Goal: Information Seeking & Learning: Find contact information

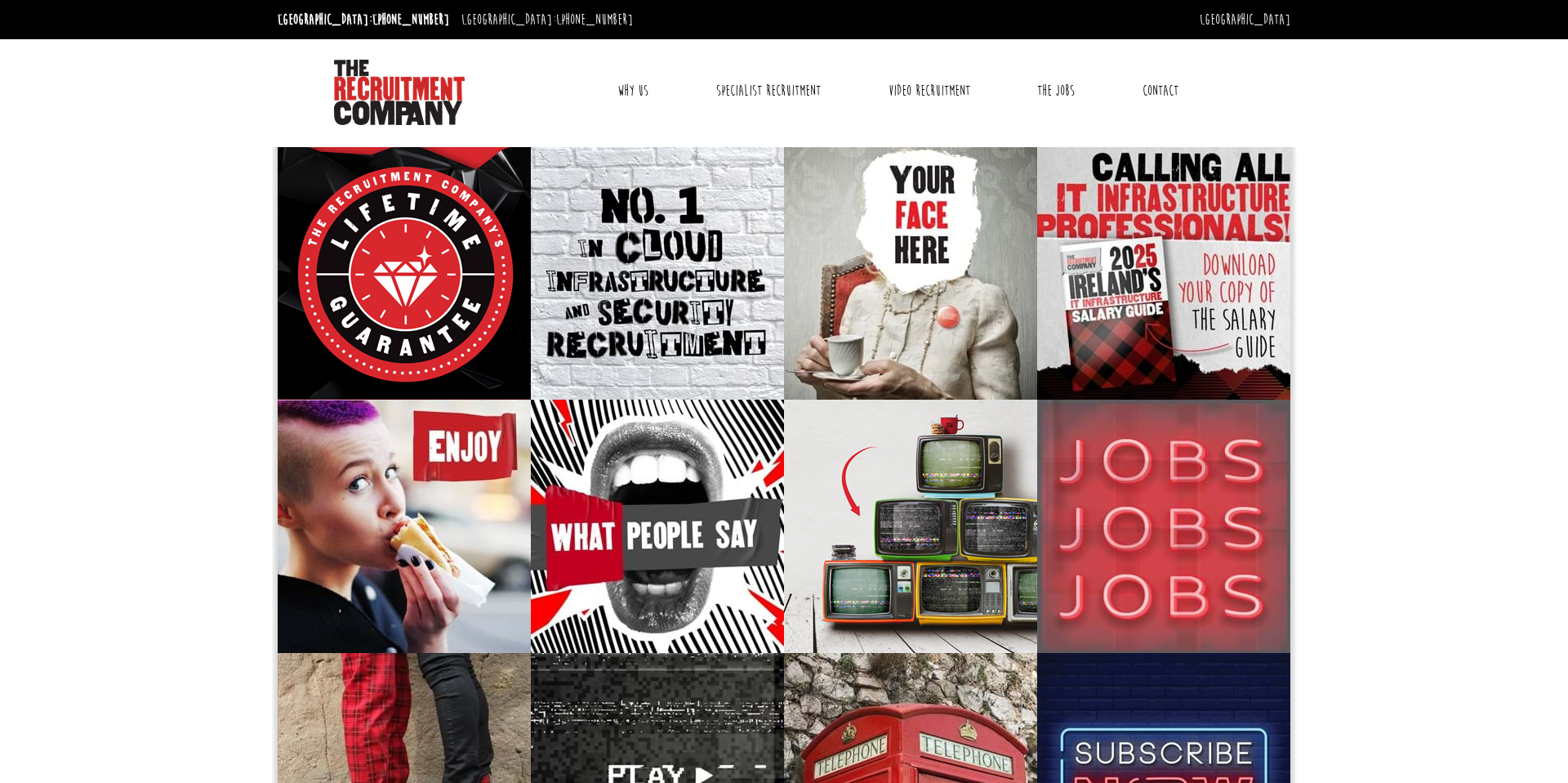
click at [637, 90] on link "Why Us" at bounding box center [633, 91] width 55 height 41
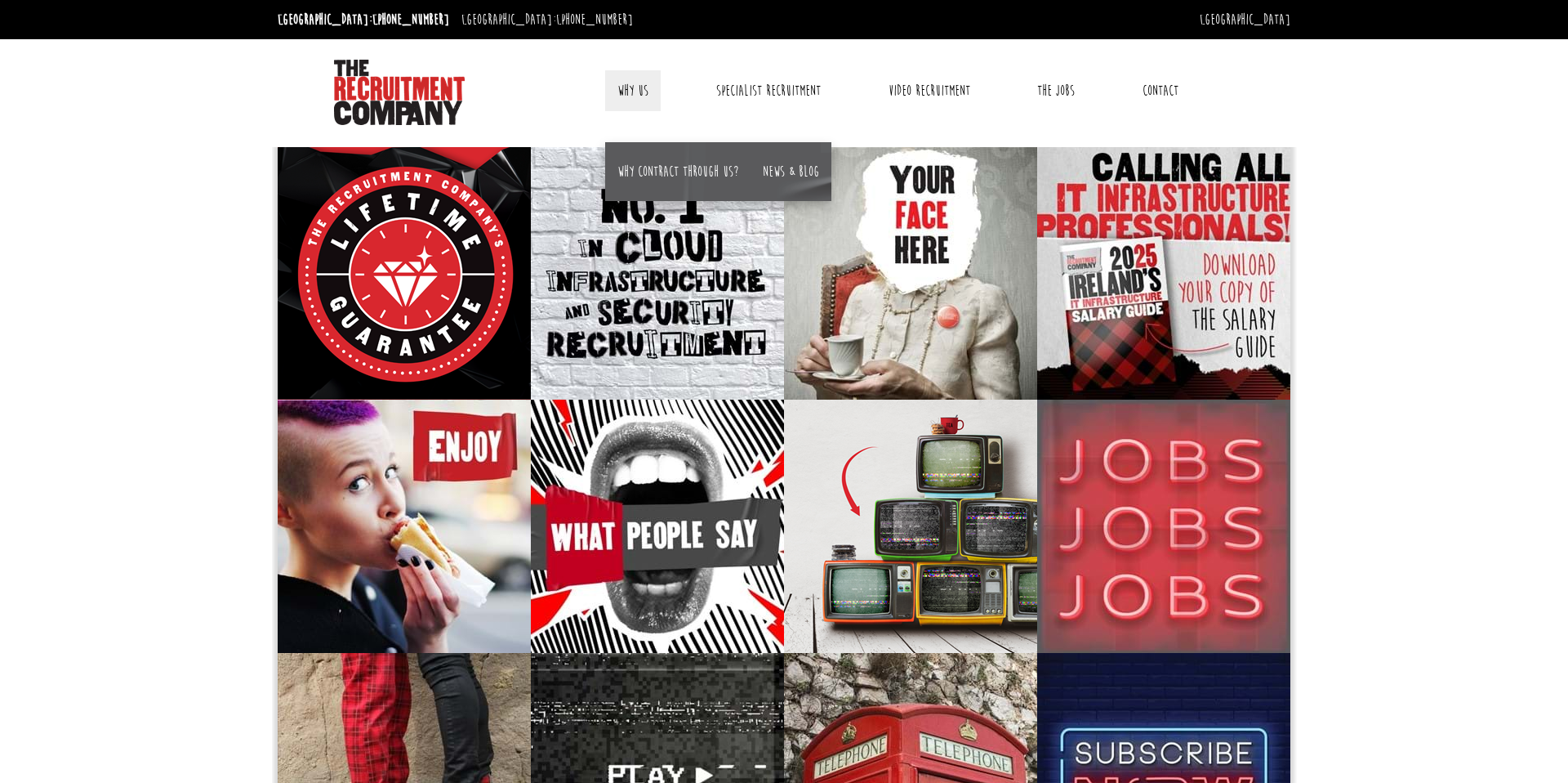
click at [230, 222] on body "Dublin: +353 1 697 2548 Sydney: +61 2 8346 6700 Dublin Sydney Dublin Toggle nav…" at bounding box center [784, 624] width 1568 height 1249
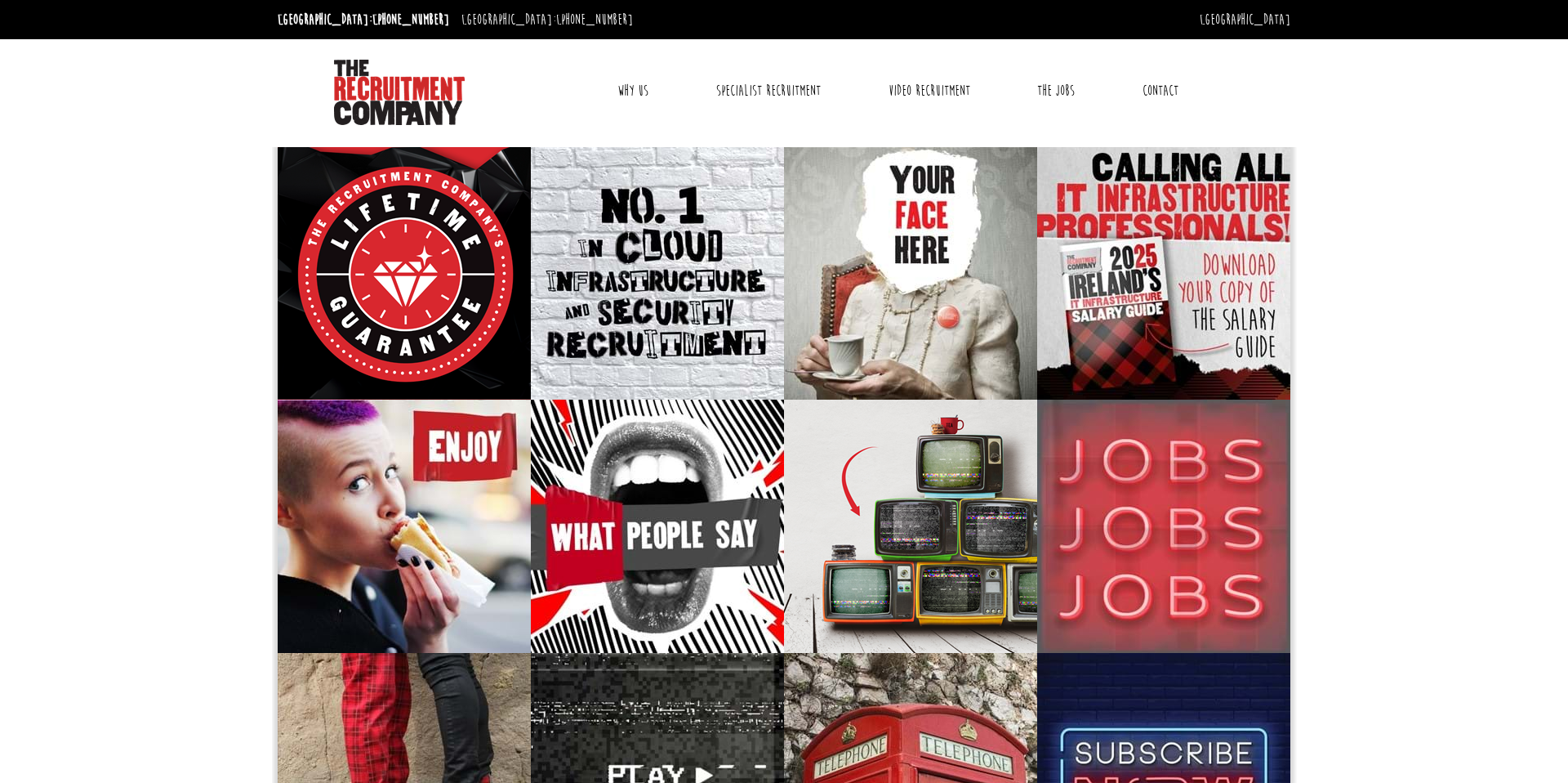
click at [1161, 81] on link "Contact" at bounding box center [1160, 91] width 60 height 41
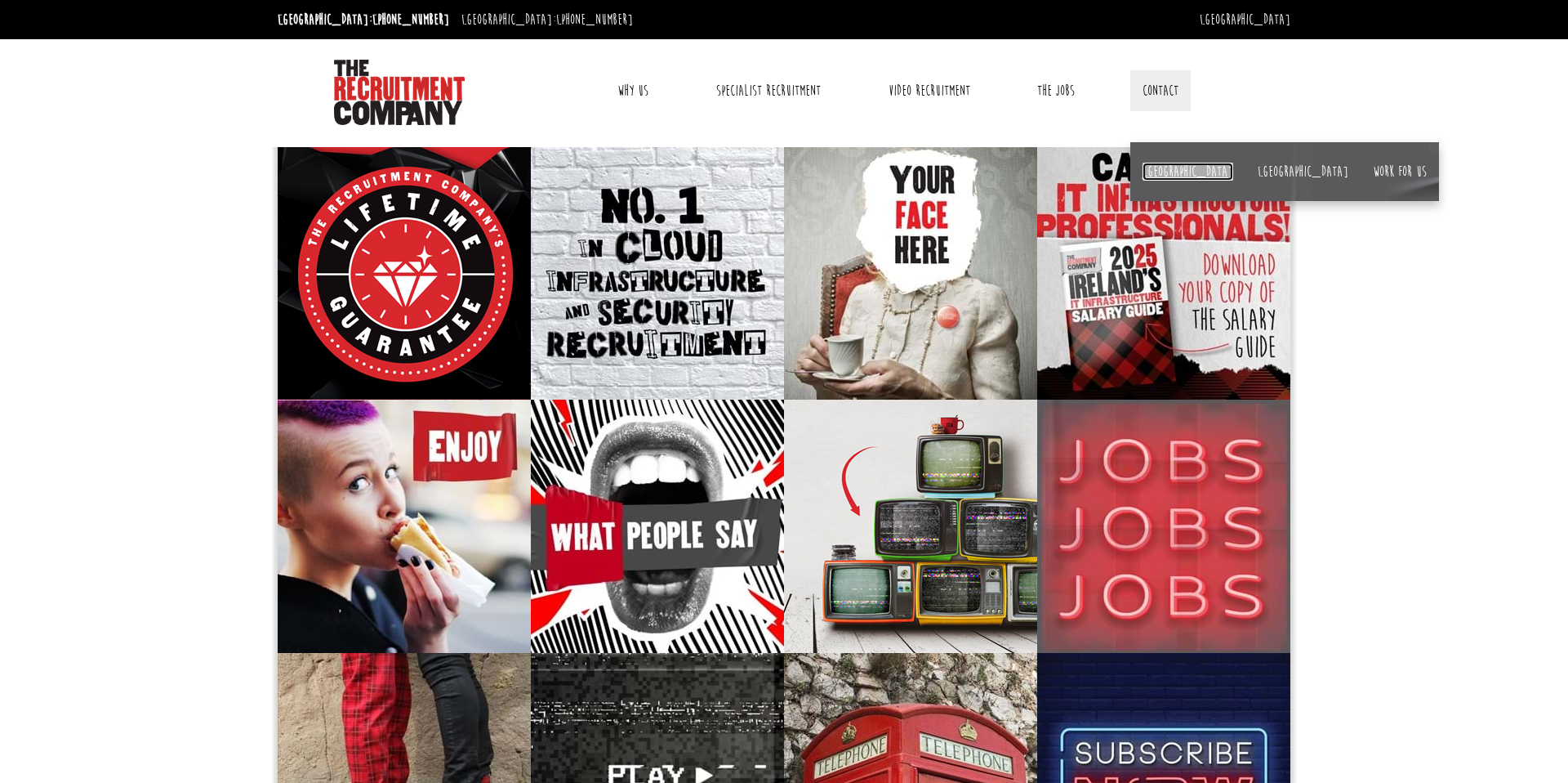
click at [1154, 173] on link "[GEOGRAPHIC_DATA]" at bounding box center [1187, 171] width 91 height 18
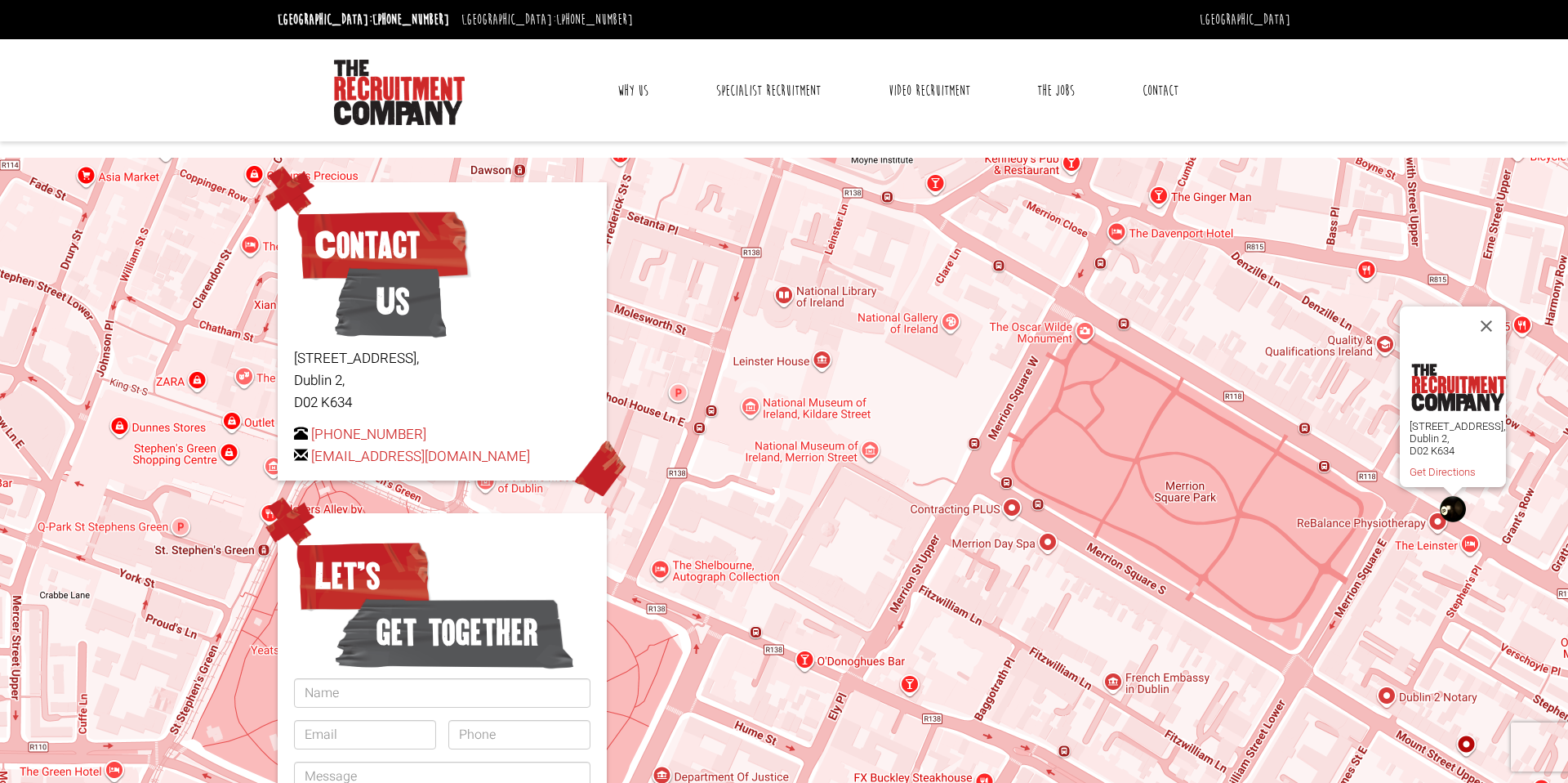
click at [1160, 89] on link "Contact" at bounding box center [1160, 91] width 60 height 41
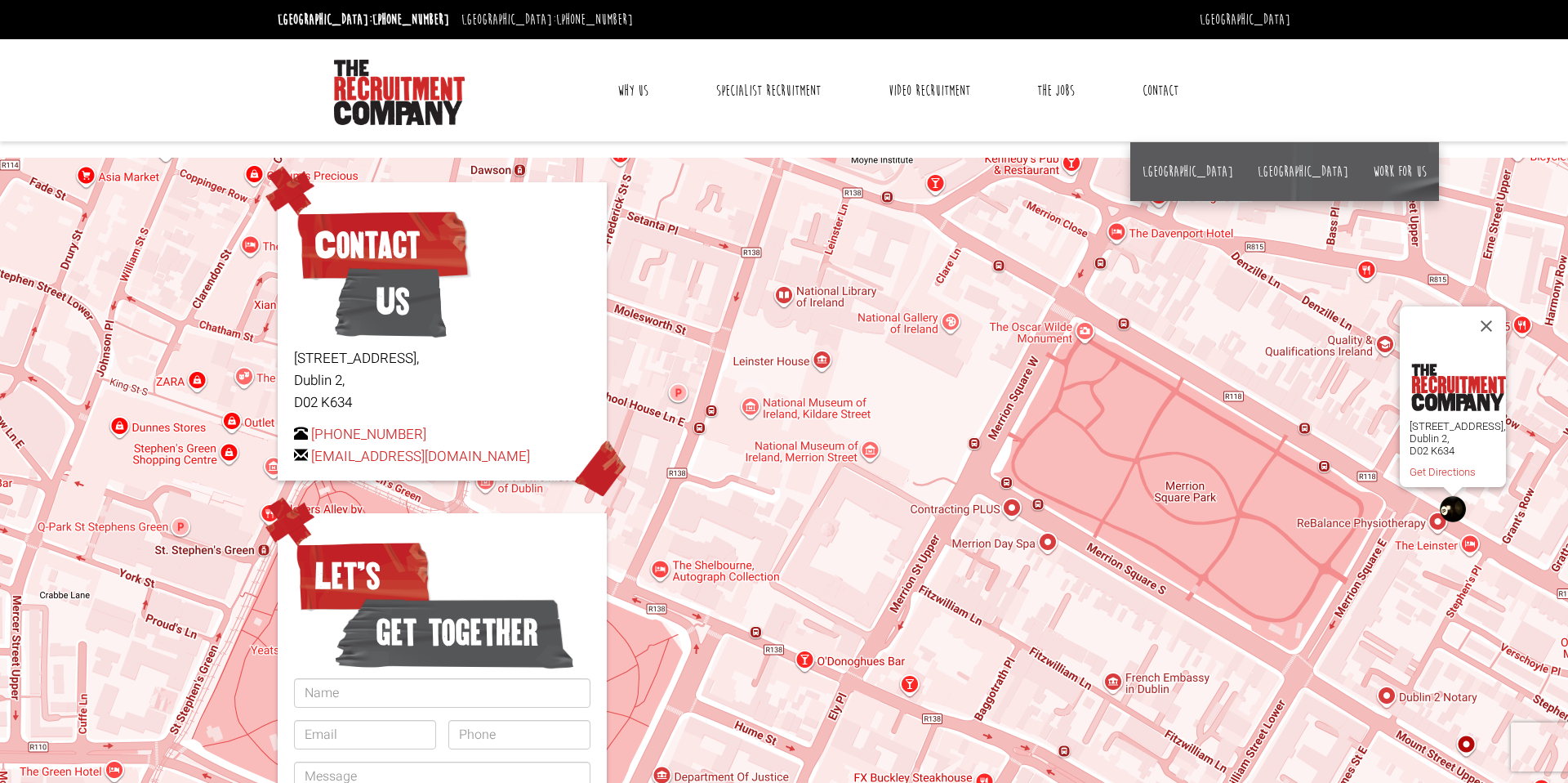
click at [1160, 88] on link "Contact" at bounding box center [1160, 91] width 60 height 41
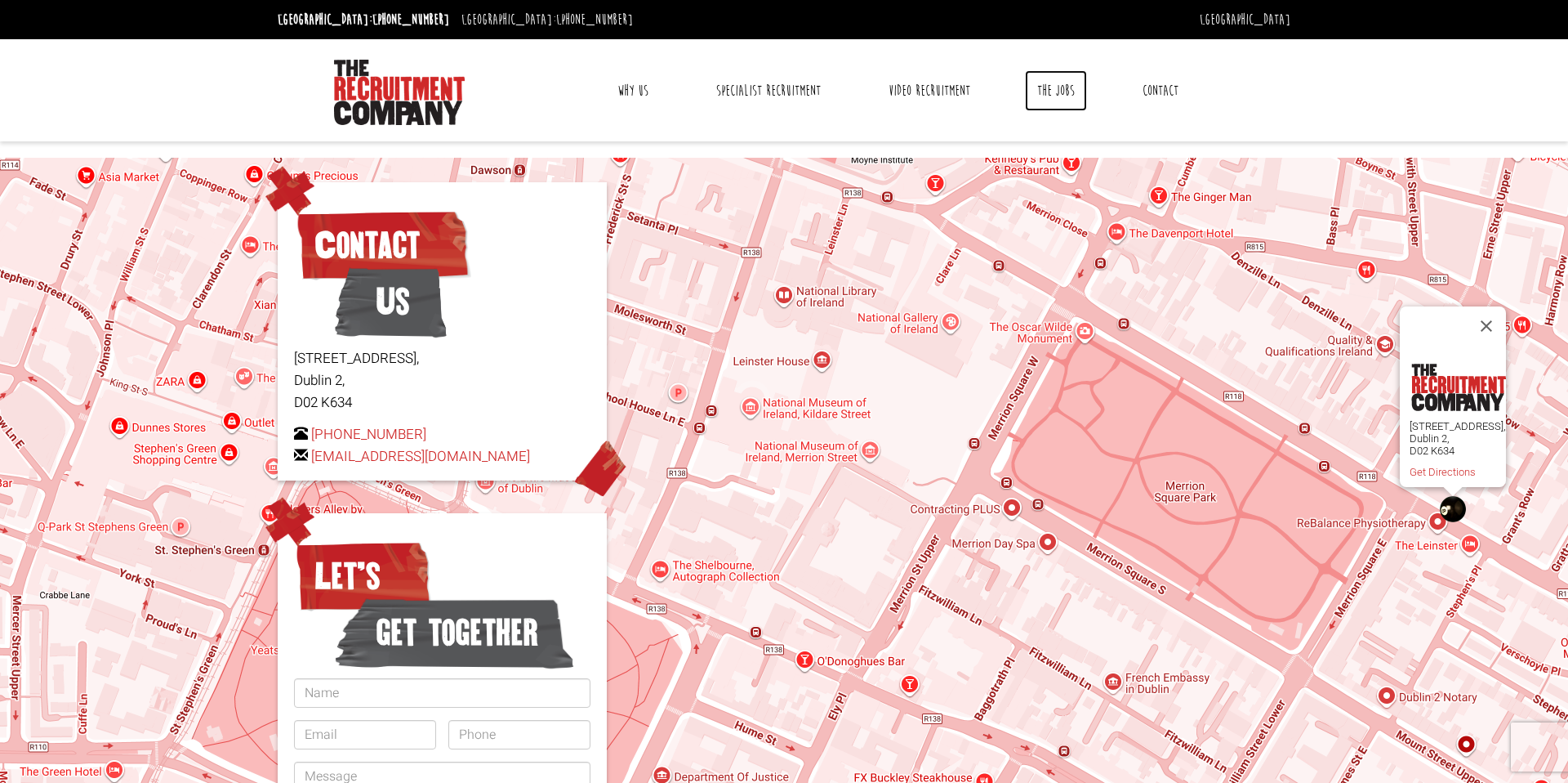
click at [1049, 91] on link "The Jobs" at bounding box center [1056, 91] width 62 height 41
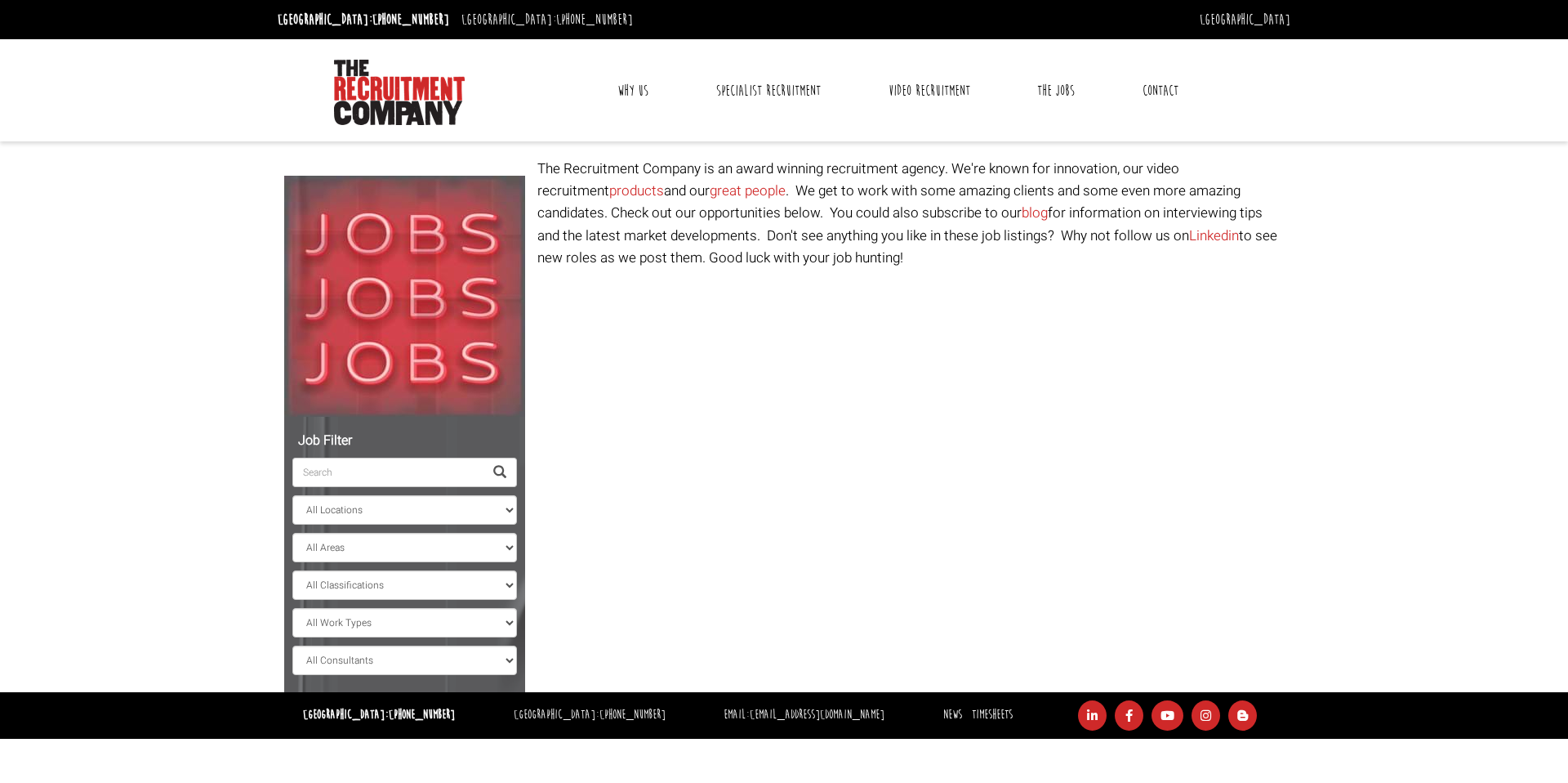
select select "Ireland"
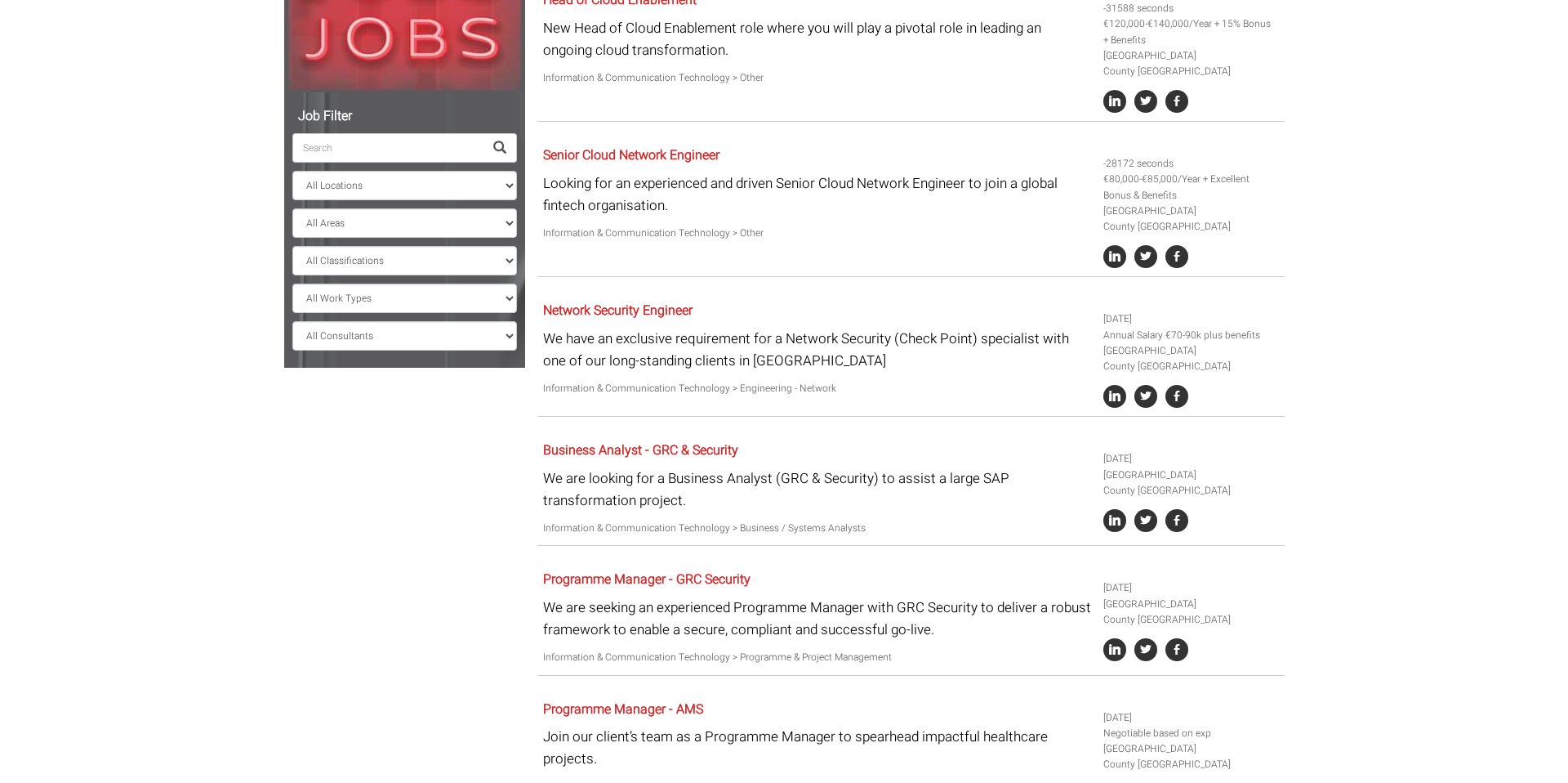
scroll to position [328, 0]
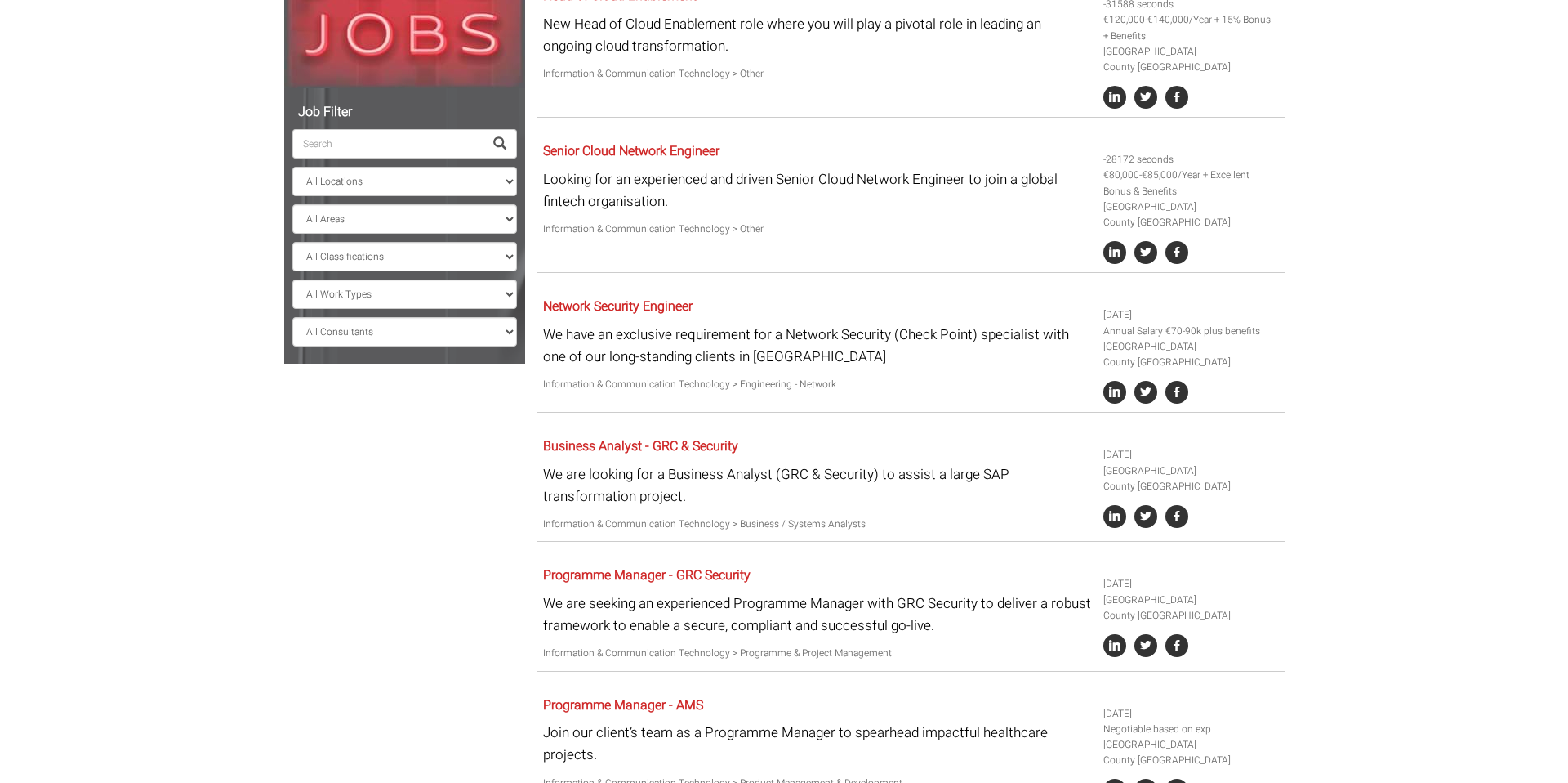
click at [403, 144] on input "search" at bounding box center [387, 143] width 191 height 30
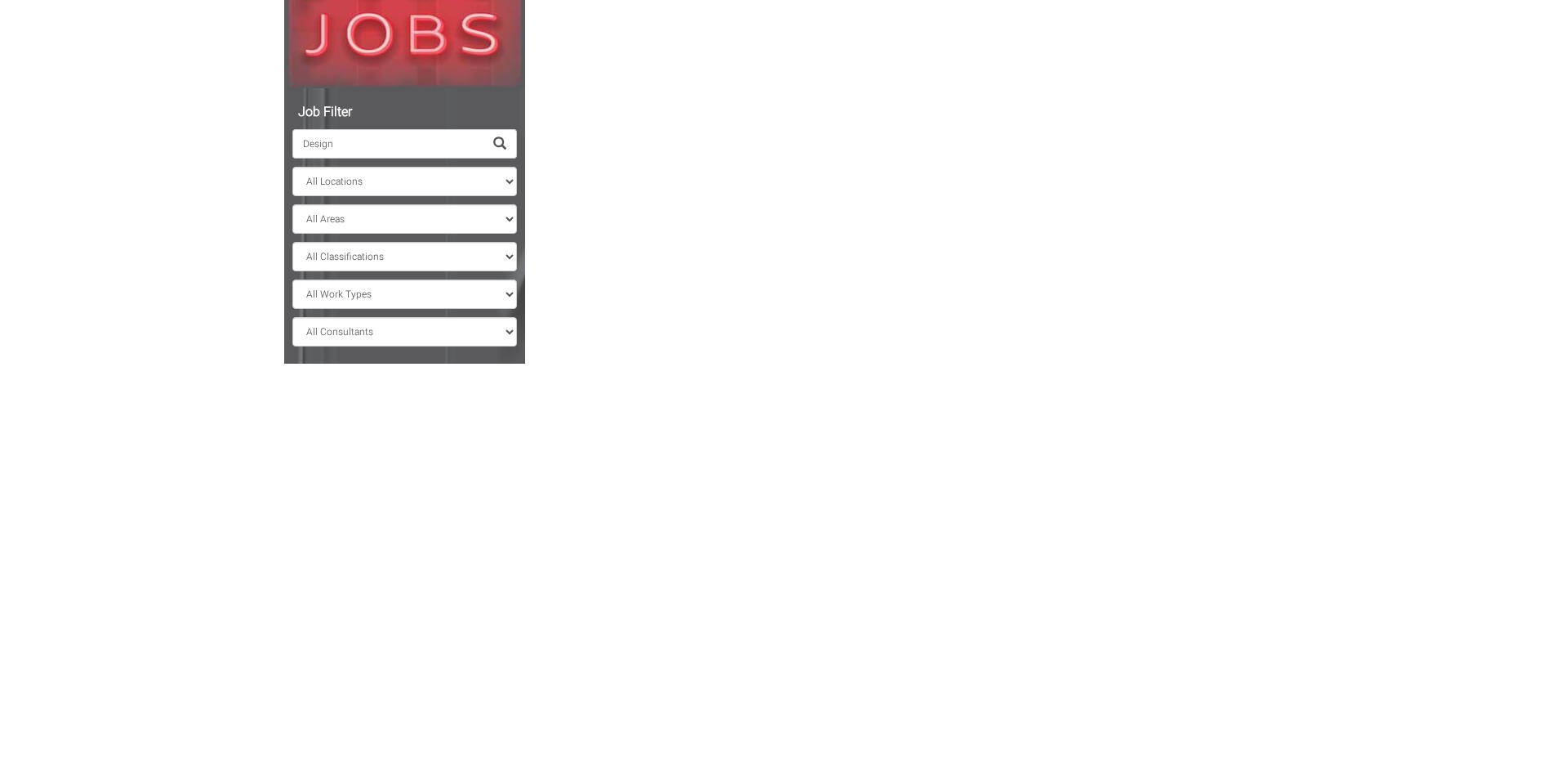
scroll to position [0, 0]
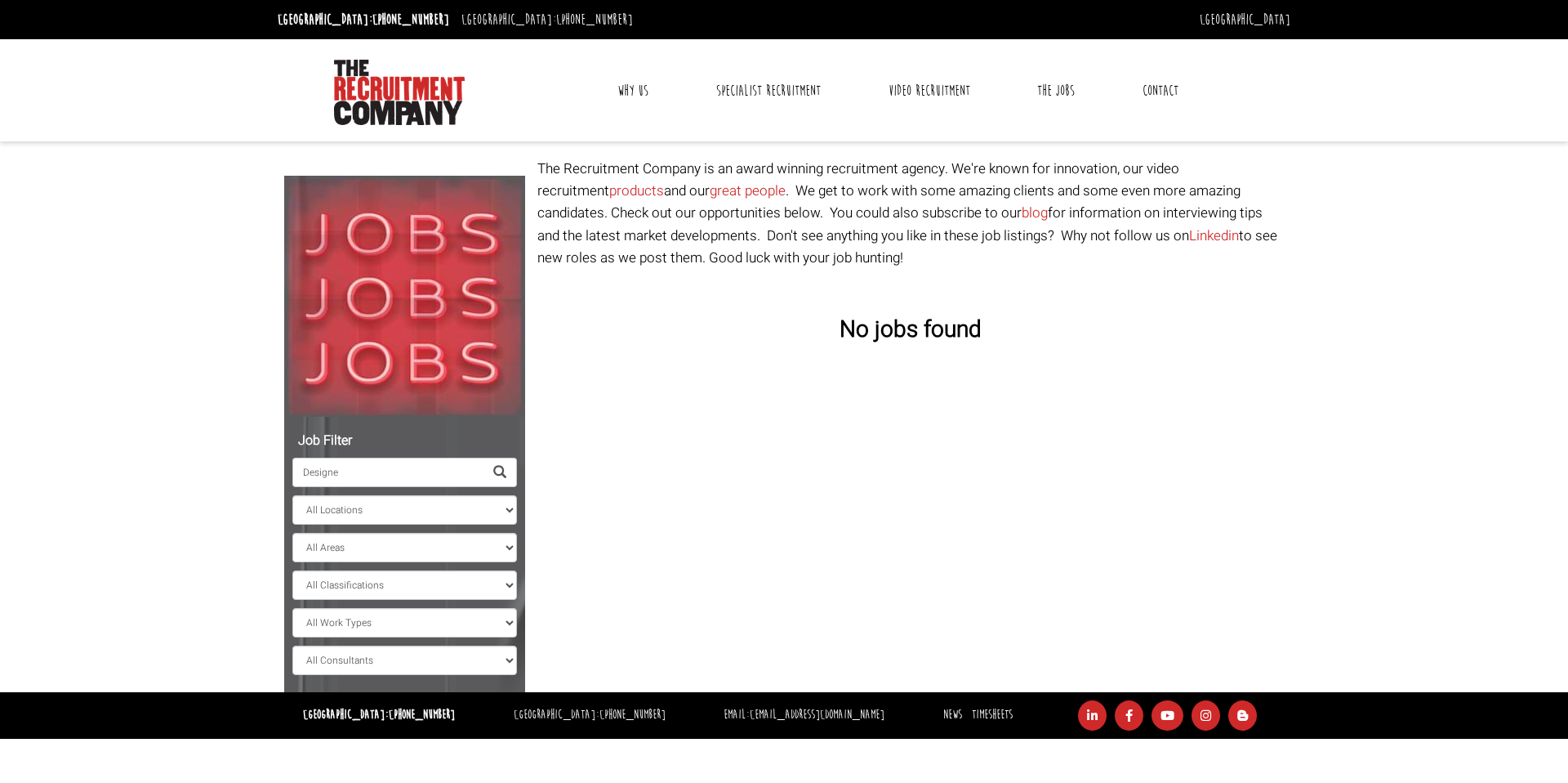
type input "Design"
